Goal: Navigation & Orientation: Find specific page/section

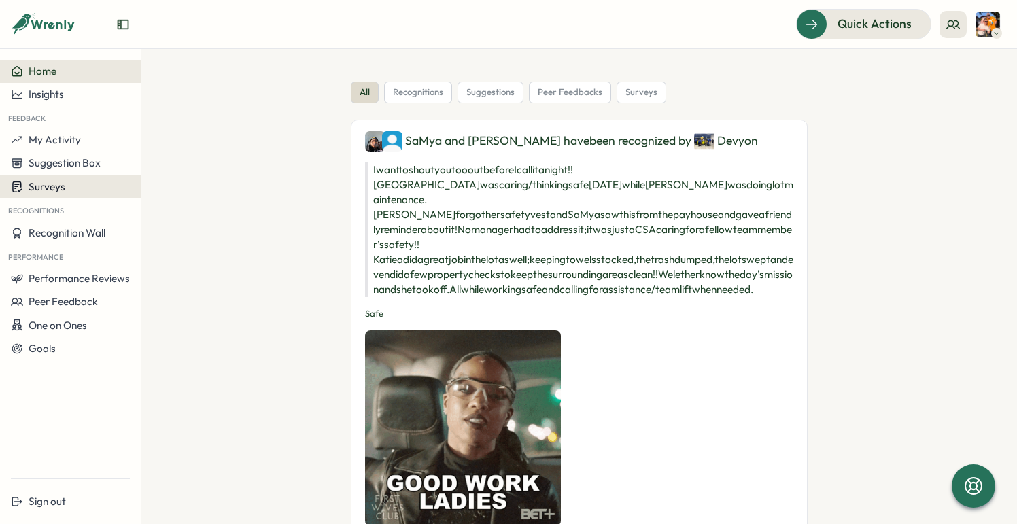
click at [69, 182] on div "Surveys" at bounding box center [70, 186] width 119 height 13
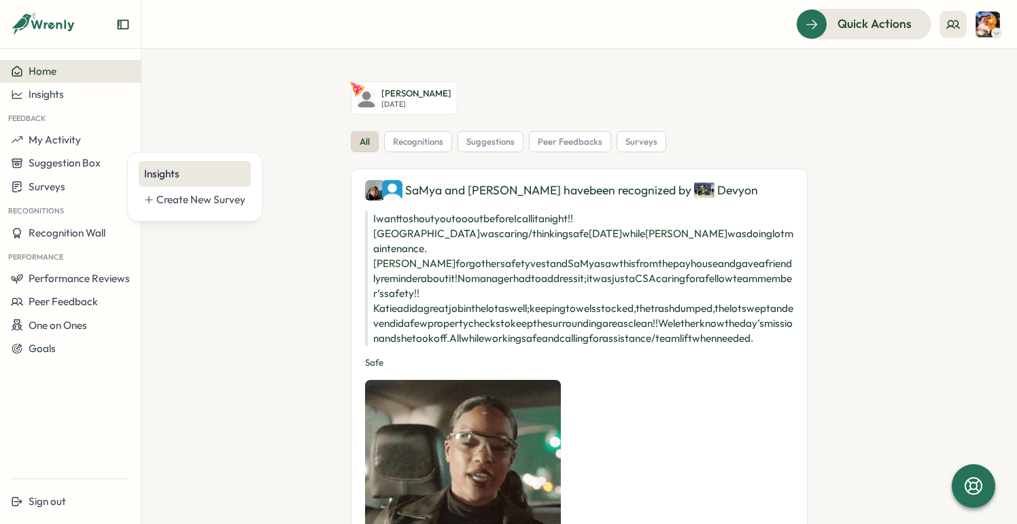
click at [169, 176] on div "Insights" at bounding box center [194, 173] width 101 height 15
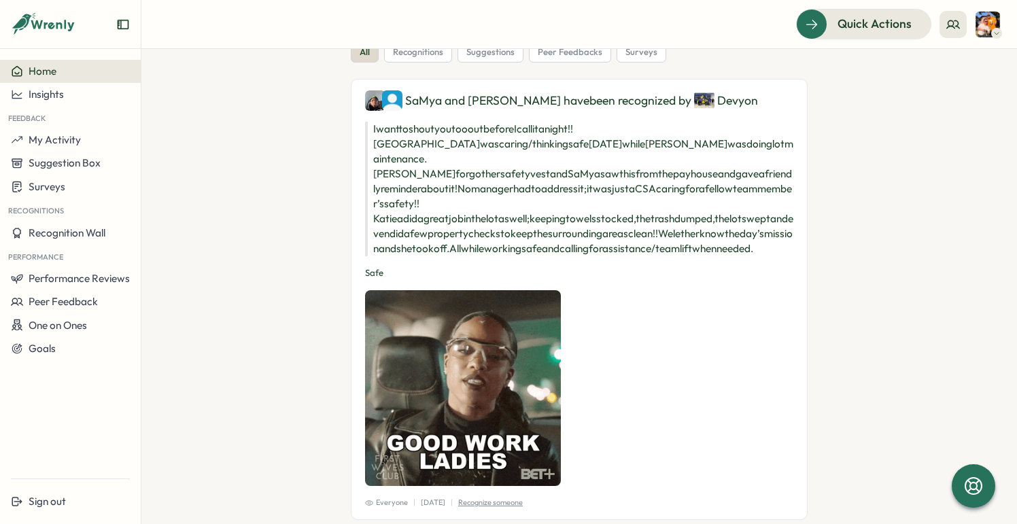
scroll to position [60, 0]
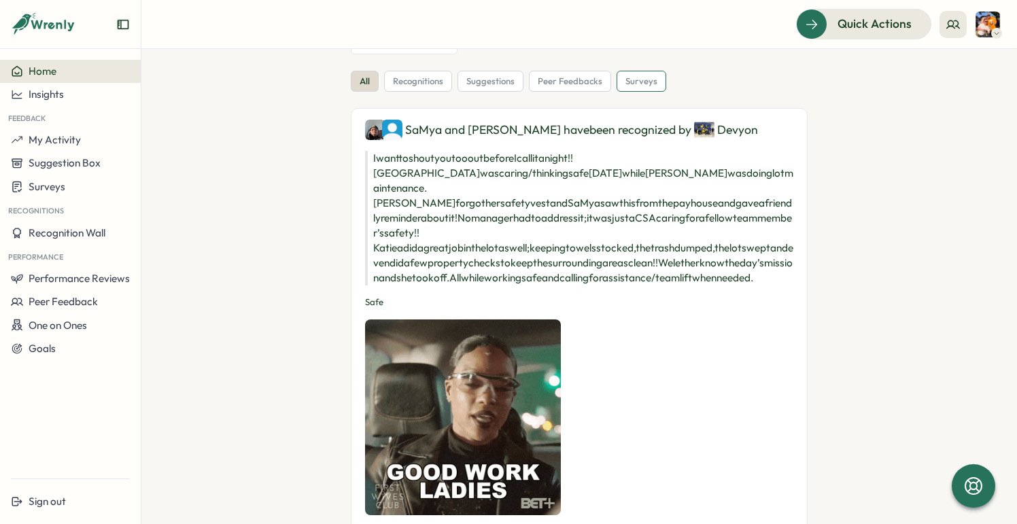
click at [643, 84] on span "surveys" at bounding box center [641, 81] width 32 height 12
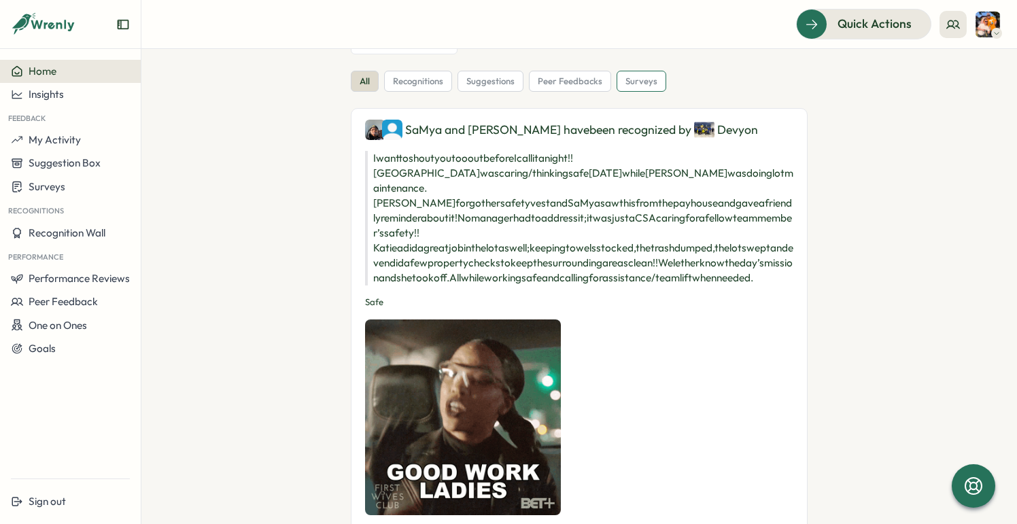
scroll to position [0, 0]
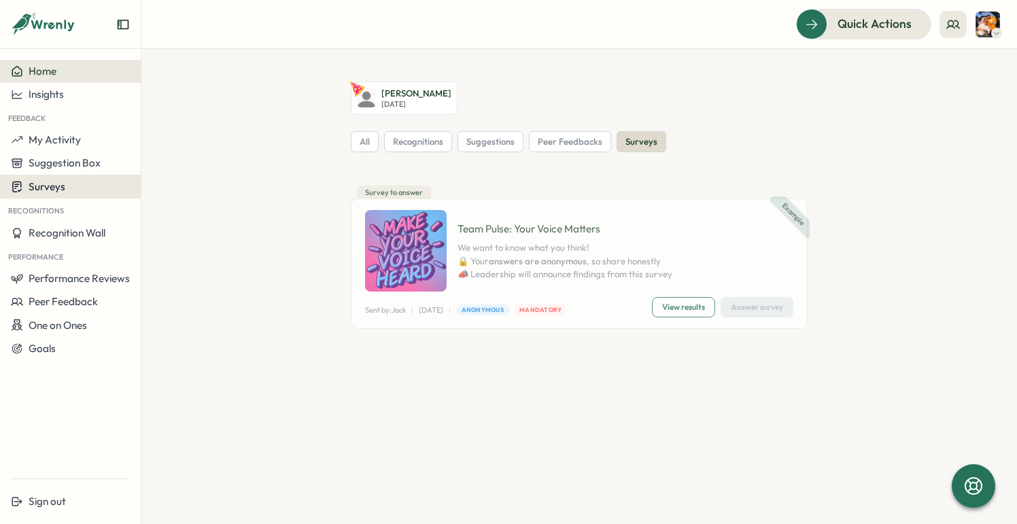
click at [58, 187] on span "Surveys" at bounding box center [47, 186] width 37 height 13
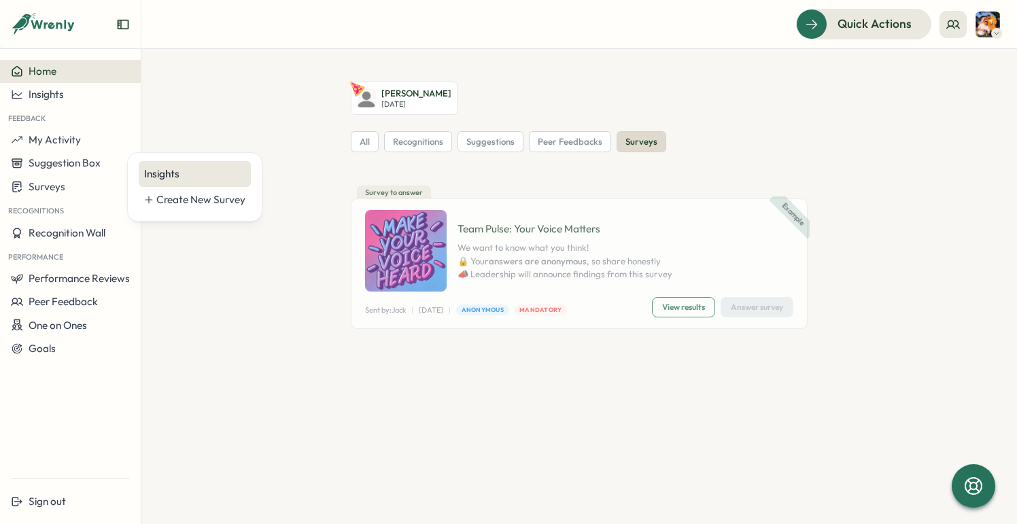
click at [157, 182] on div "Insights" at bounding box center [195, 174] width 112 height 26
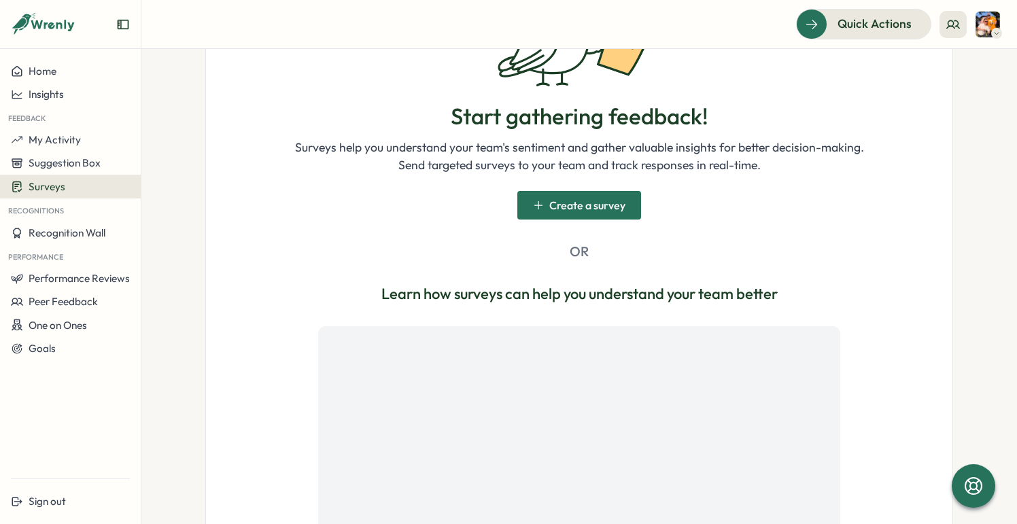
scroll to position [188, 0]
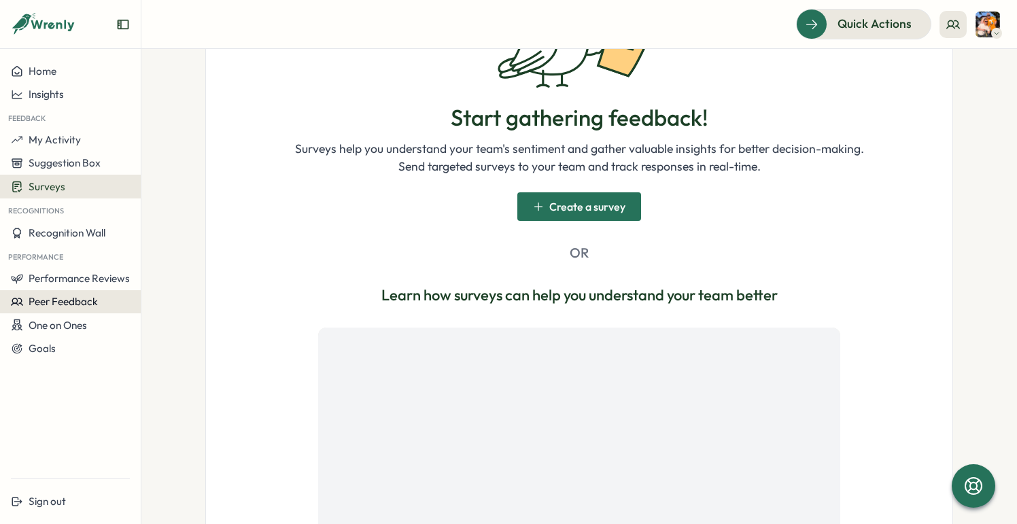
click at [80, 304] on span "Peer Feedback" at bounding box center [63, 301] width 69 height 13
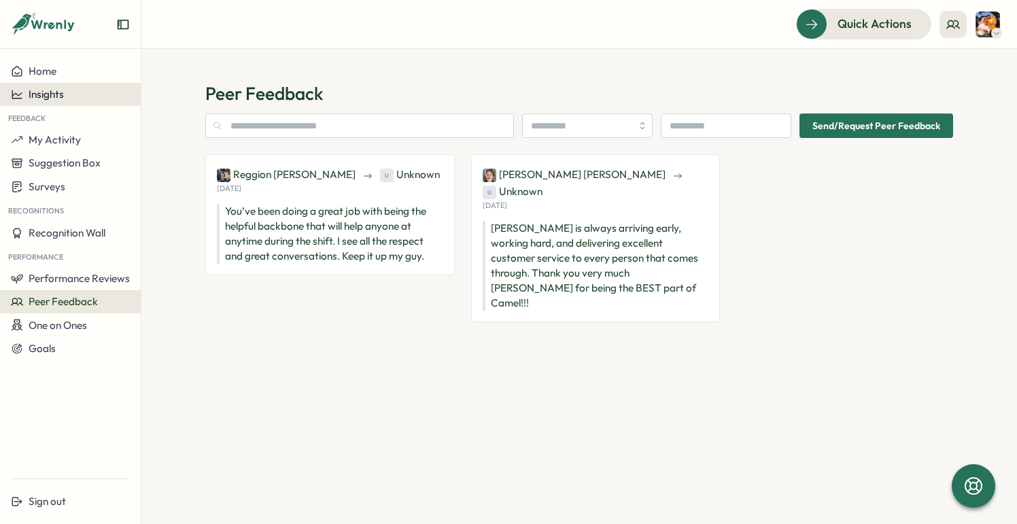
click at [57, 90] on span "Insights" at bounding box center [46, 94] width 35 height 13
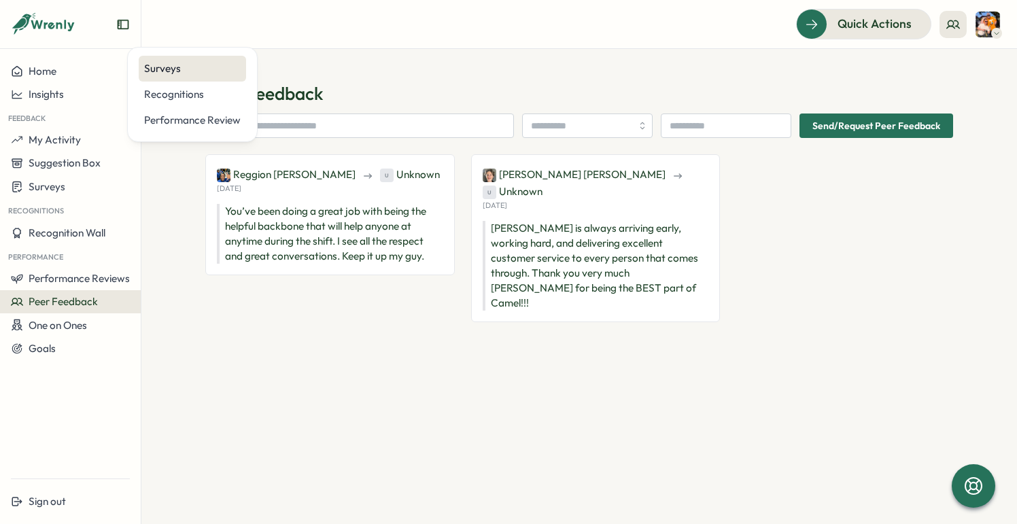
click at [171, 67] on div "Surveys" at bounding box center [192, 68] width 96 height 15
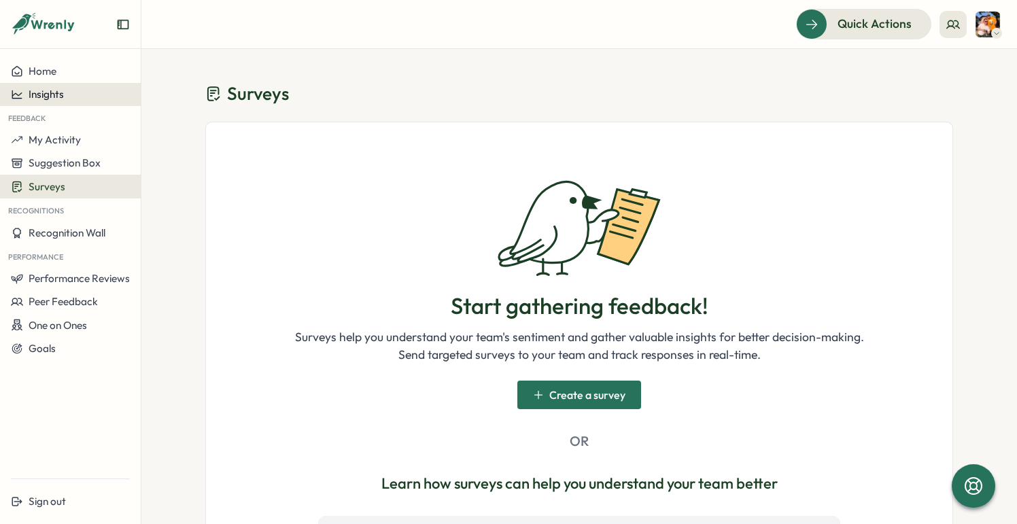
click at [65, 93] on div "Insights" at bounding box center [70, 94] width 119 height 12
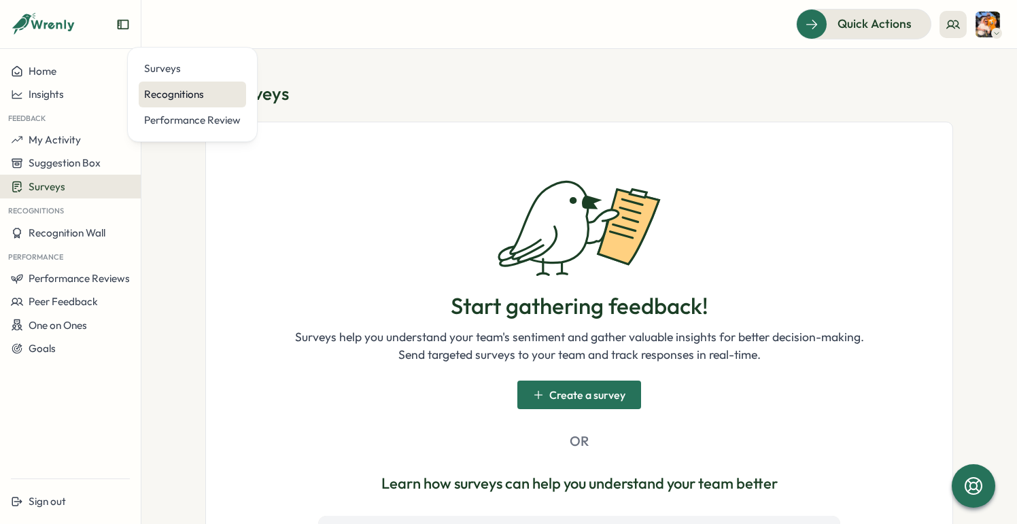
click at [171, 91] on div "Recognitions" at bounding box center [192, 94] width 96 height 15
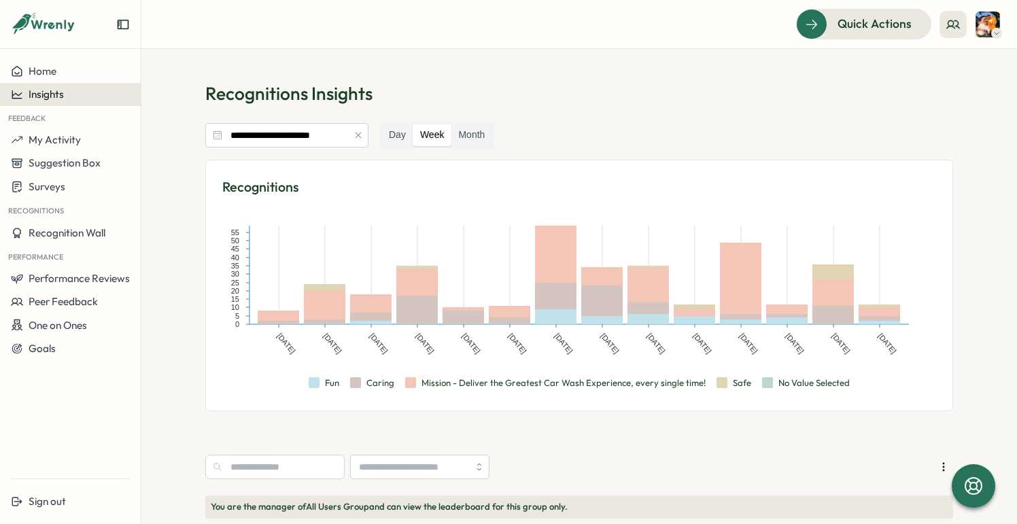
click at [55, 94] on span "Insights" at bounding box center [46, 94] width 35 height 13
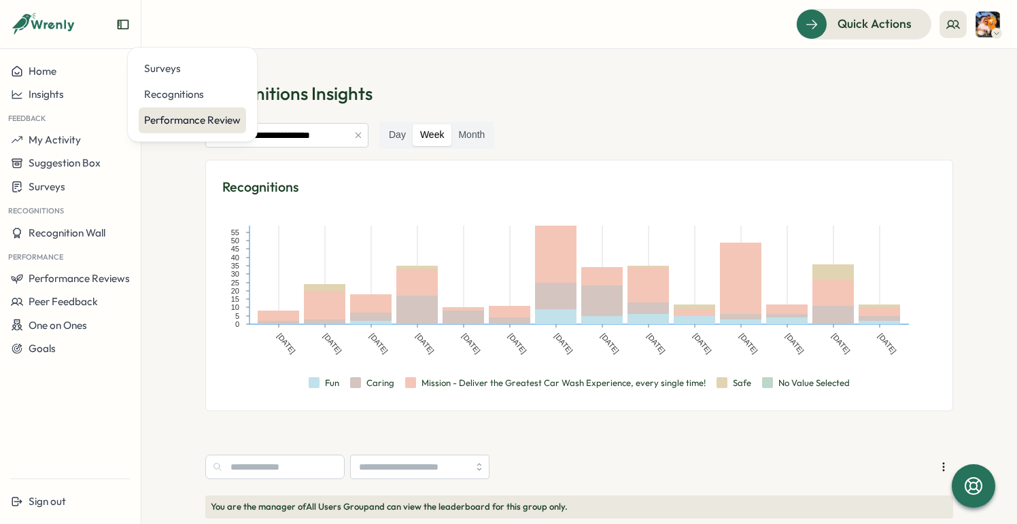
click at [181, 118] on div "Performance Review" at bounding box center [192, 120] width 96 height 15
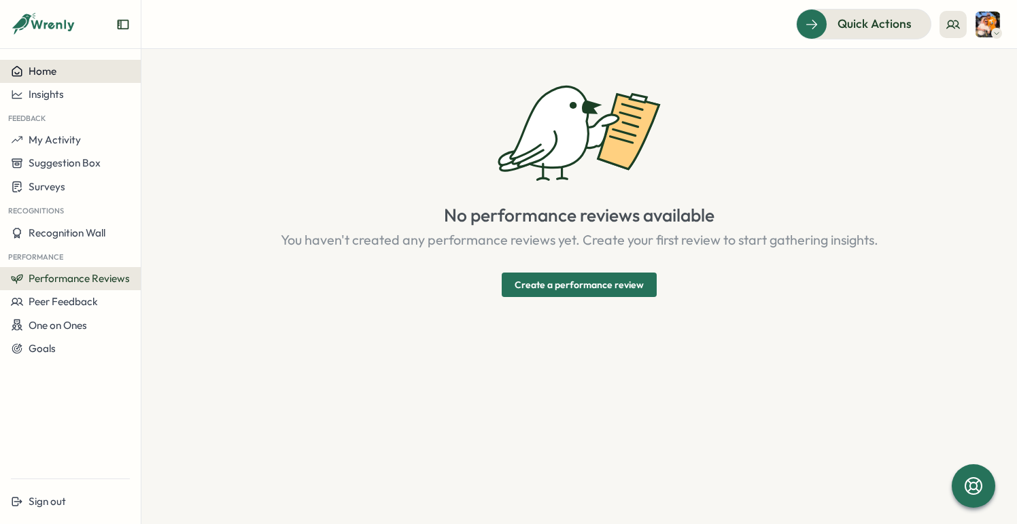
click at [53, 75] on span "Home" at bounding box center [43, 71] width 28 height 13
